Goal: Transaction & Acquisition: Purchase product/service

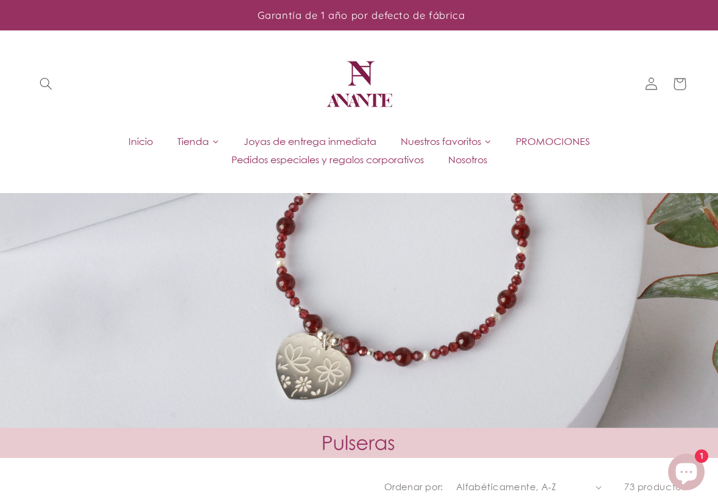
scroll to position [1961, 0]
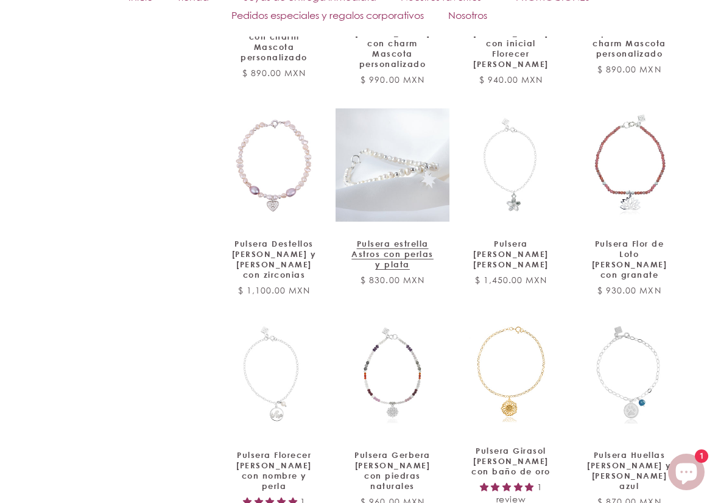
click at [393, 239] on link "Pulsera estrella Astros con perlas y plata" at bounding box center [392, 254] width 88 height 31
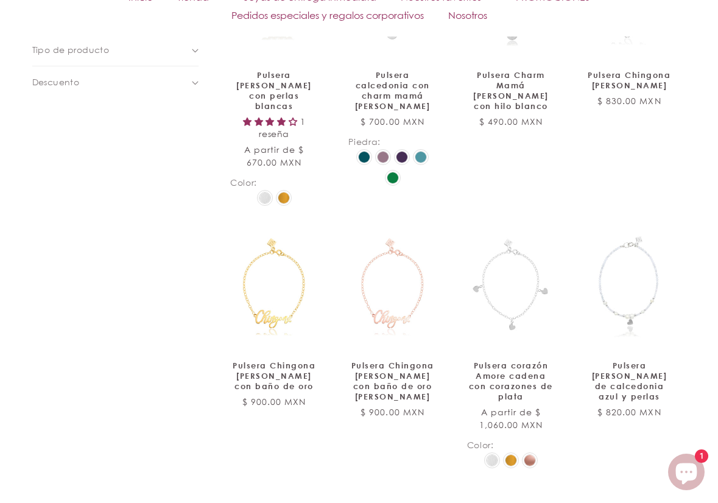
scroll to position [974, 0]
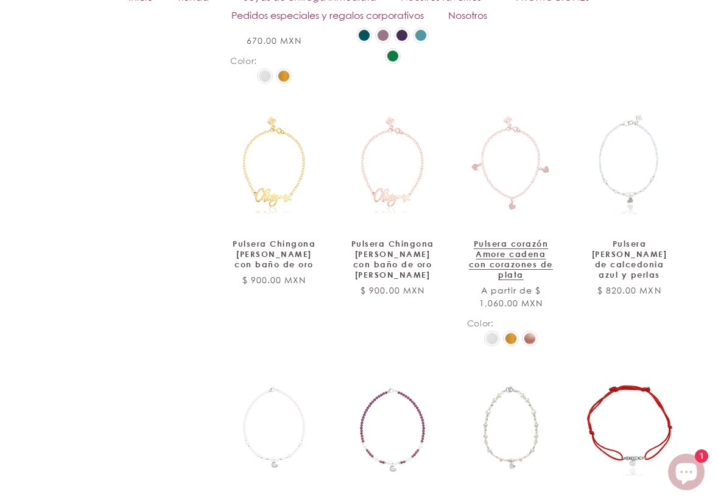
click at [509, 239] on link "Pulsera corazón Amore cadena con corazones de plata" at bounding box center [511, 259] width 88 height 41
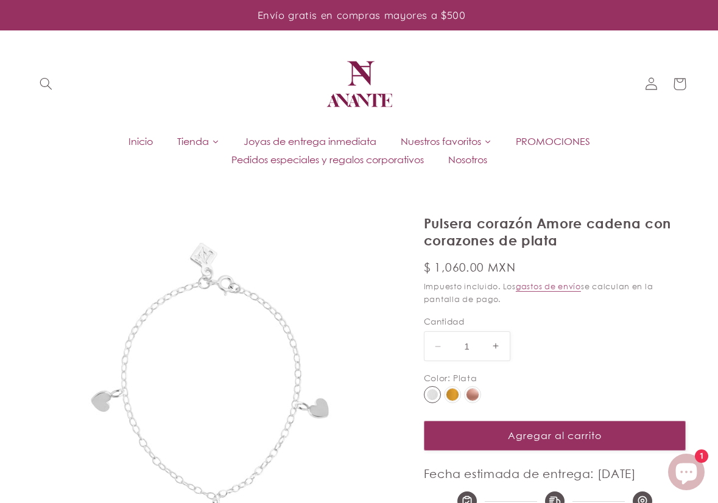
select select "{"isForProduct":true,"id":43715729752218,"title":"Plata","available":true,"pric…"
select select "{"isForProduct":false,"id":43719848558746,"title":"Plata","available":true,"pri…"
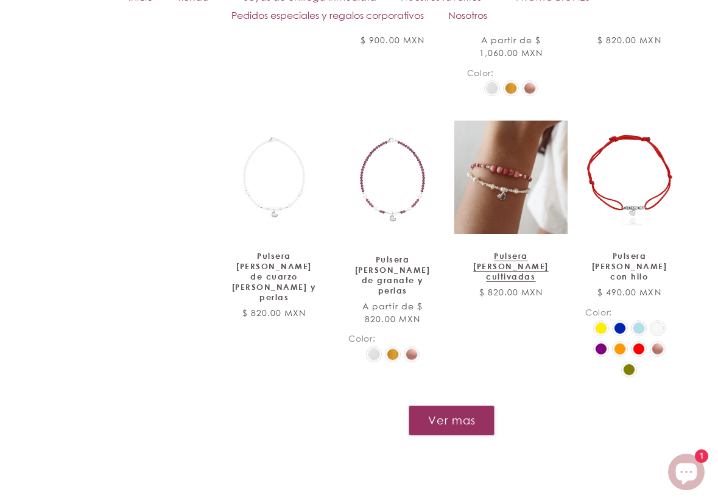
scroll to position [1224, 0]
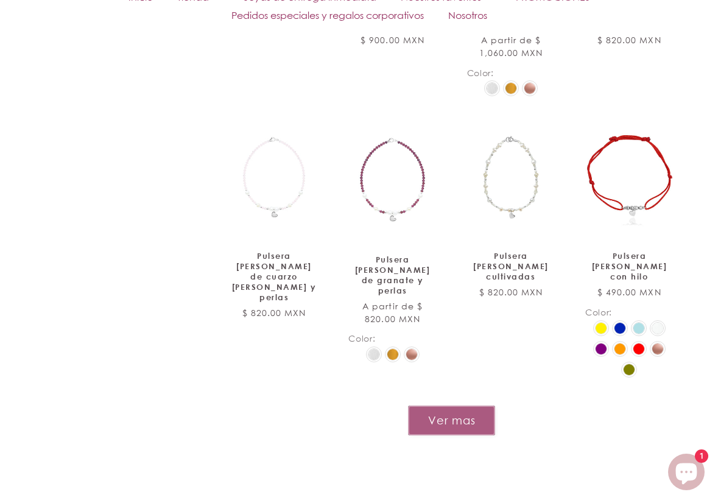
click at [472, 405] on button "Ver mas" at bounding box center [451, 420] width 87 height 30
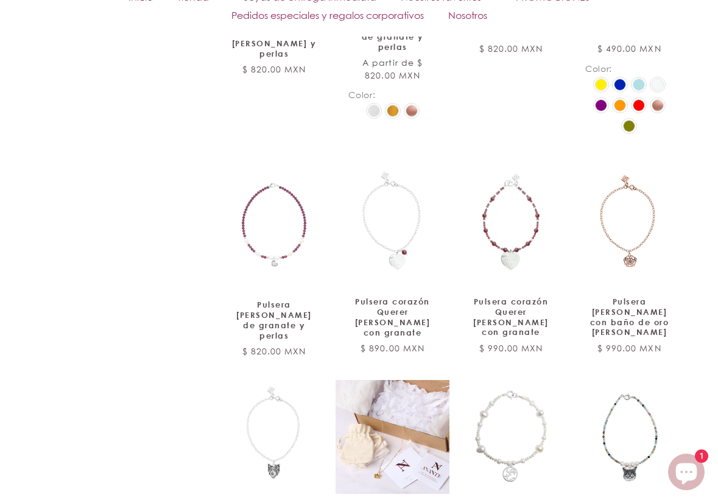
scroll to position [1650, 0]
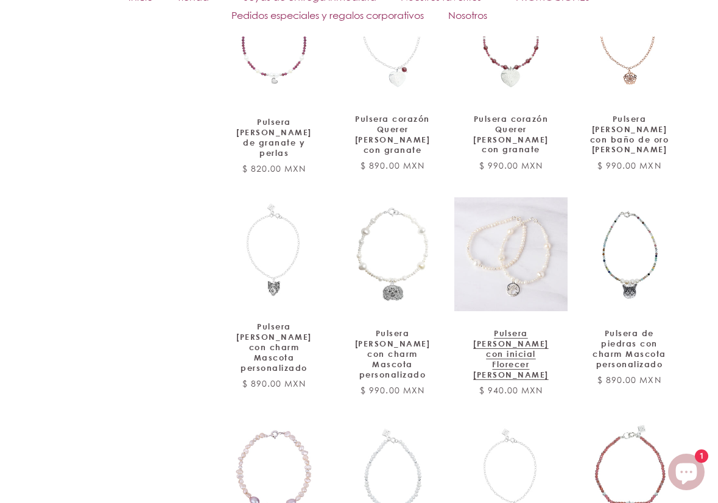
click at [518, 328] on link "Pulsera [PERSON_NAME] con inicial Florecer [PERSON_NAME]" at bounding box center [511, 353] width 88 height 51
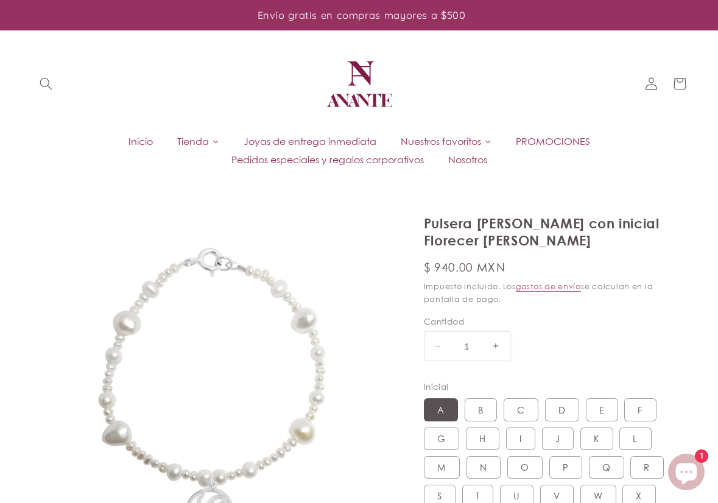
select select "{"isForProduct":true,"id":43667549913242,"title":"A","available":true,"price":9…"
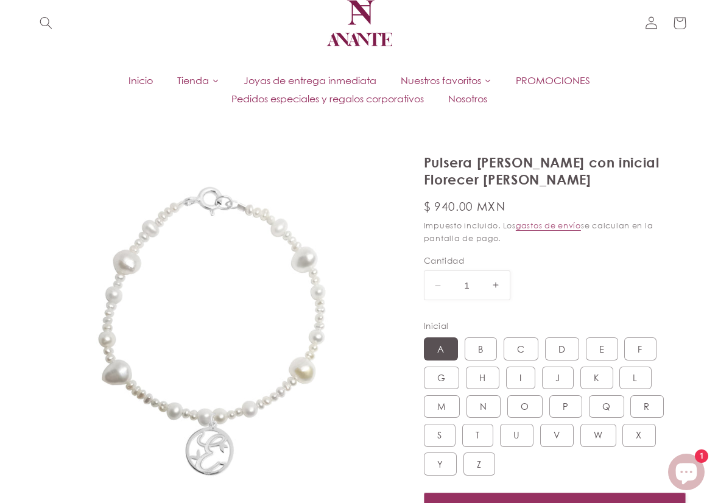
scroll to position [122, 0]
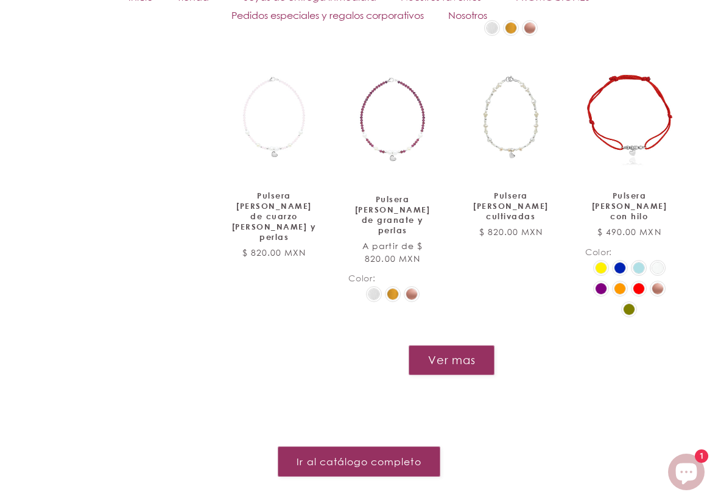
scroll to position [1406, 0]
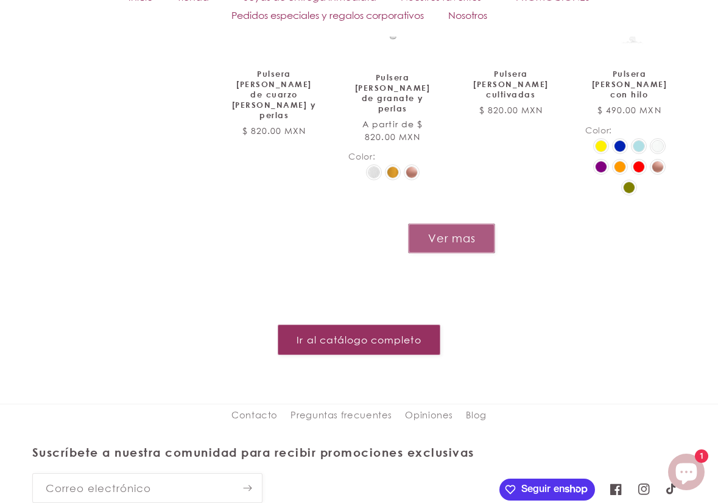
click at [445, 229] on button "Ver mas" at bounding box center [451, 238] width 87 height 30
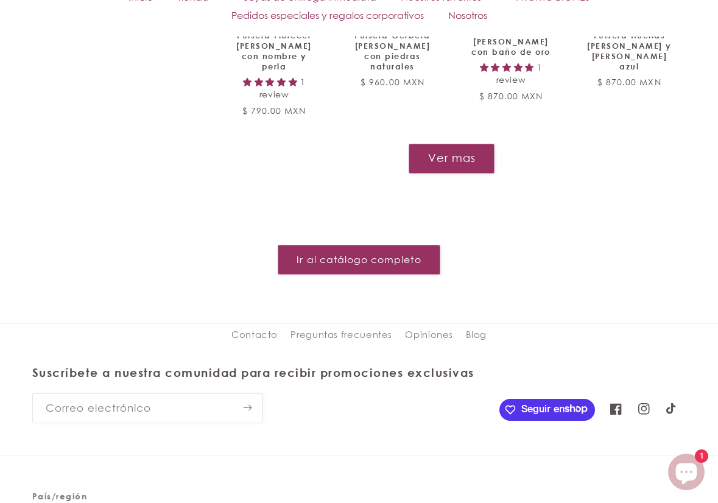
scroll to position [2432, 0]
